Goal: Navigation & Orientation: Understand site structure

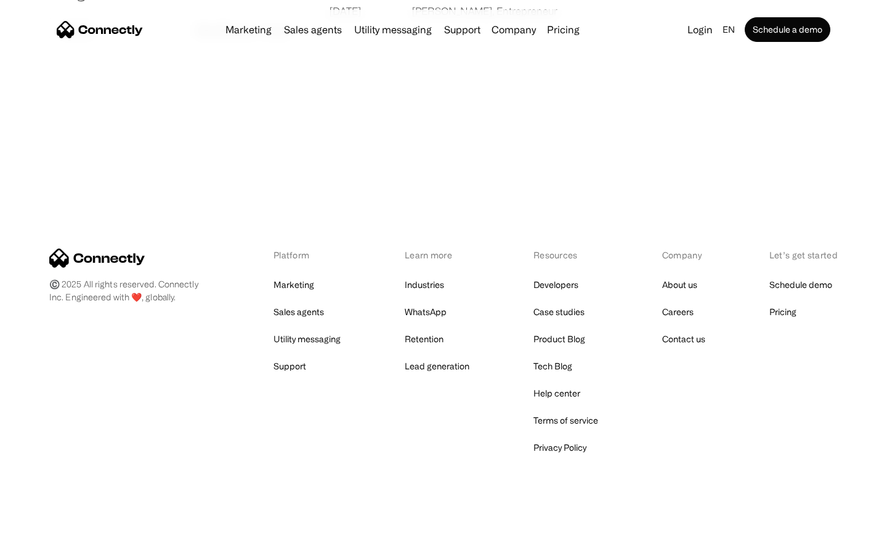
scroll to position [2368, 0]
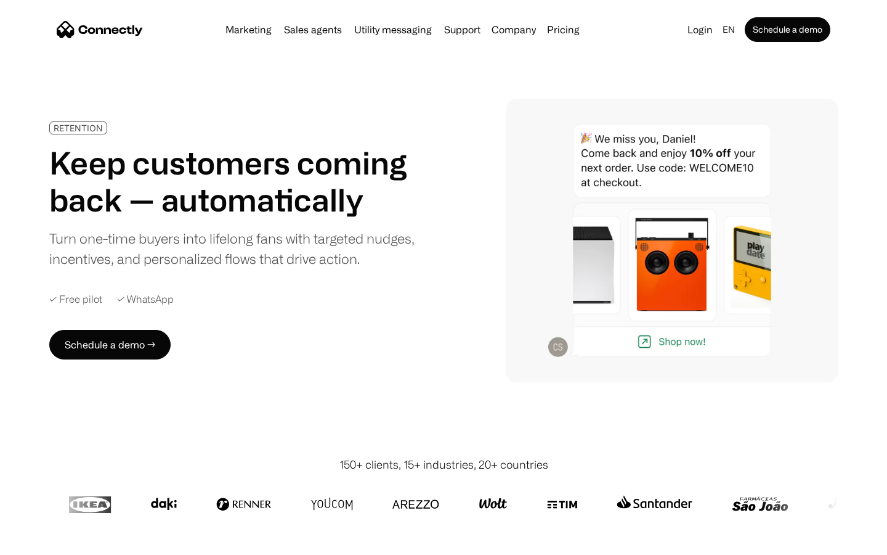
scroll to position [3493, 0]
